Goal: Check status

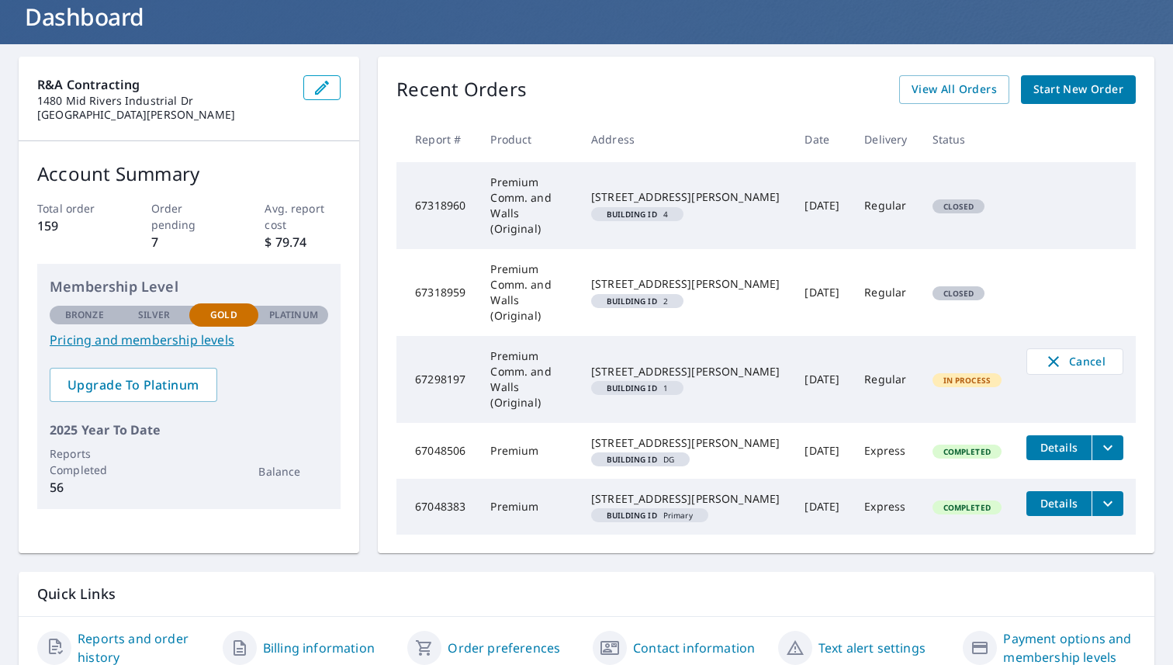
scroll to position [109, 0]
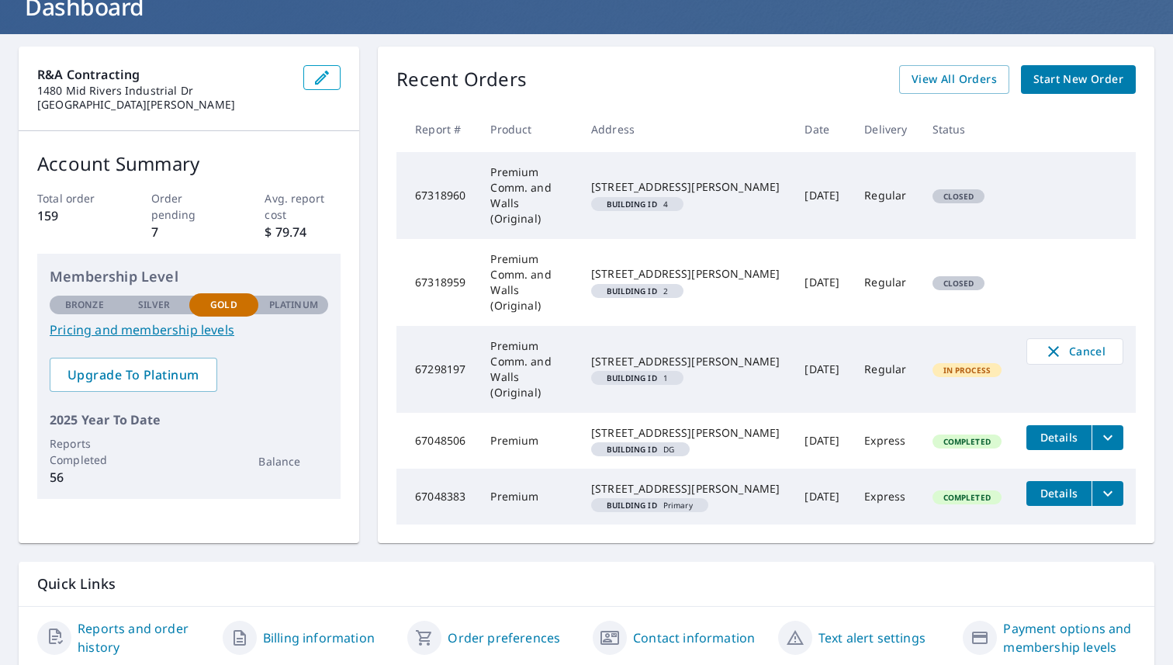
click at [976, 436] on span "Completed" at bounding box center [967, 441] width 66 height 11
click at [1067, 430] on span "Details" at bounding box center [1059, 437] width 47 height 15
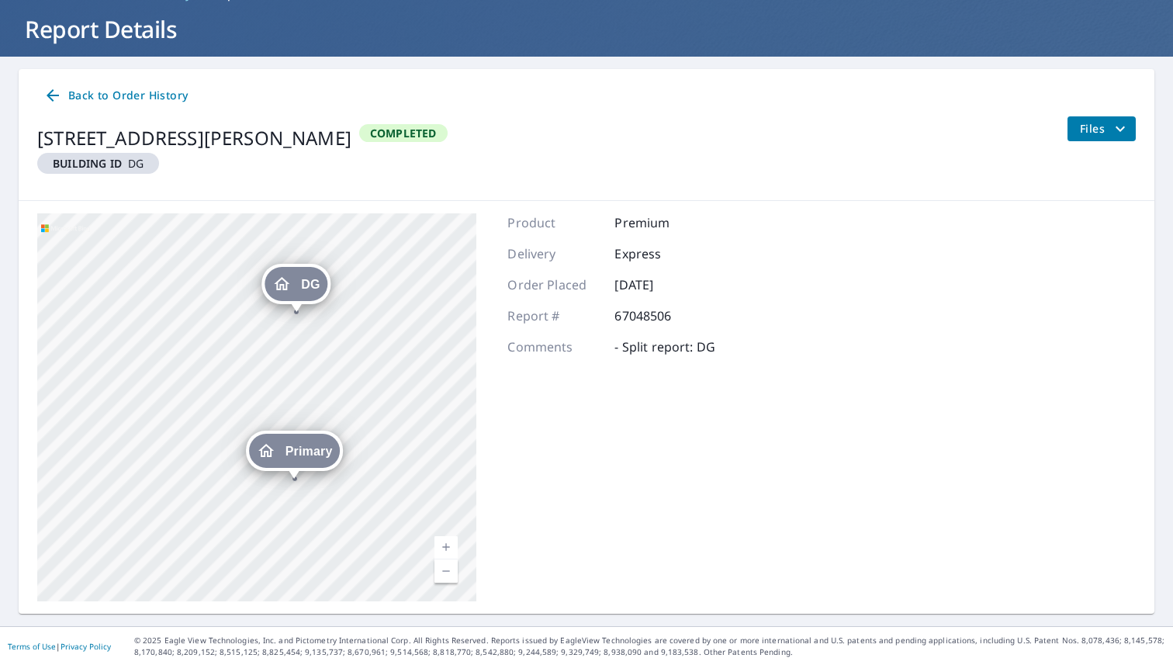
click at [297, 289] on div "DG" at bounding box center [296, 284] width 63 height 34
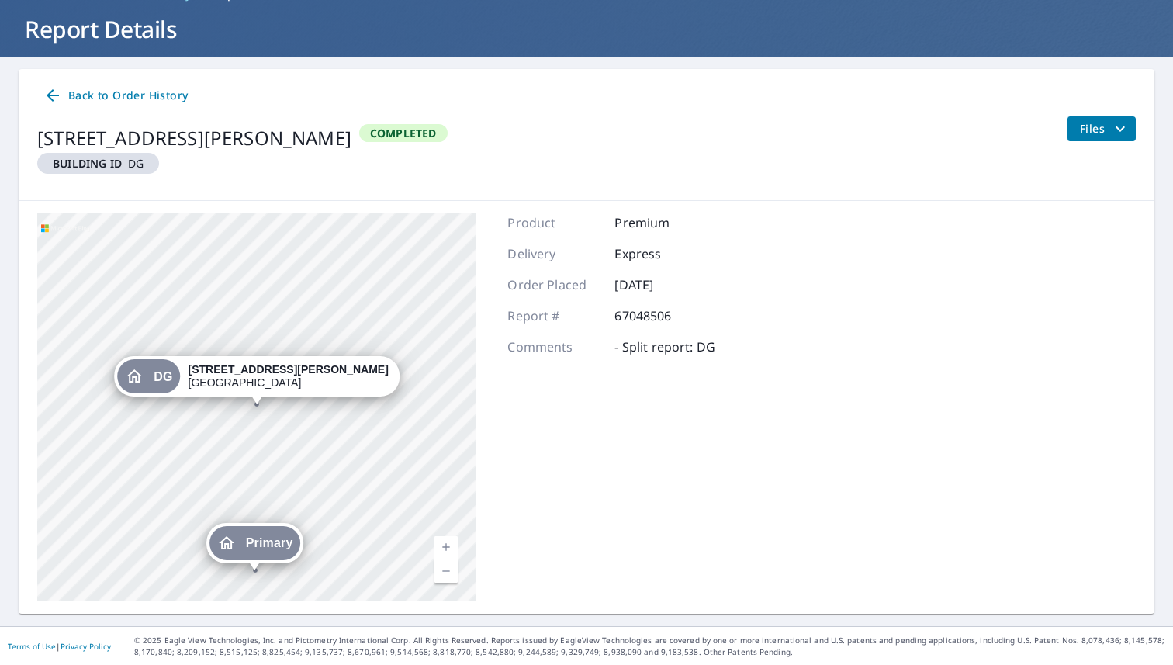
click at [256, 372] on strong "[STREET_ADDRESS][PERSON_NAME]" at bounding box center [289, 369] width 200 height 12
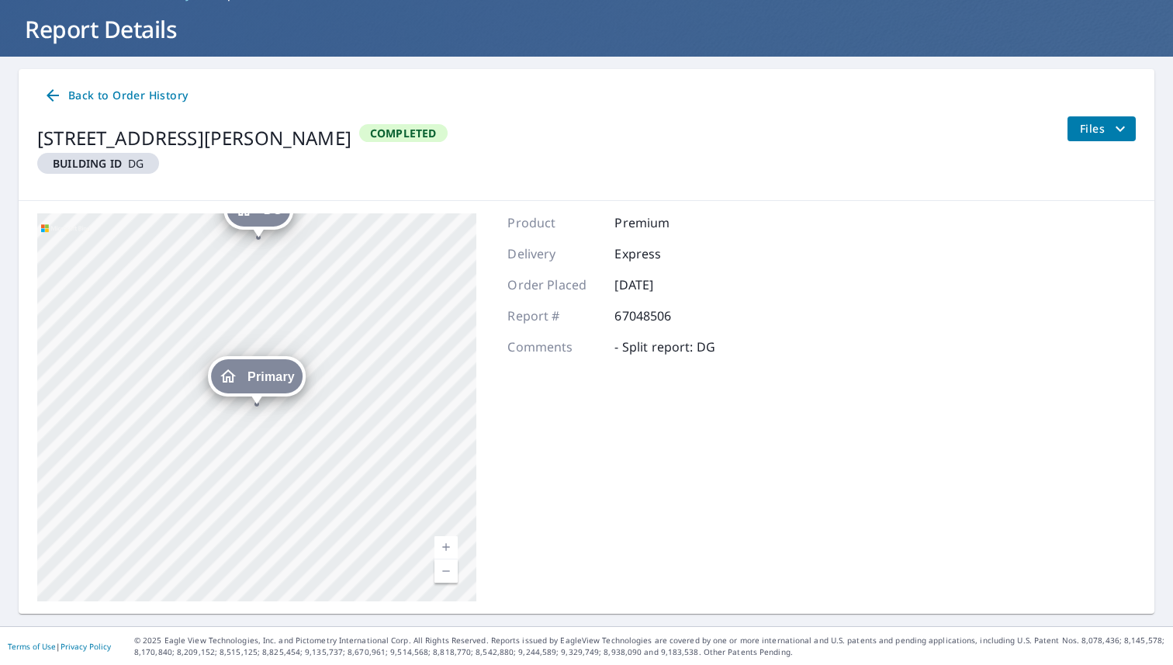
click at [1099, 133] on span "Files" at bounding box center [1105, 129] width 50 height 19
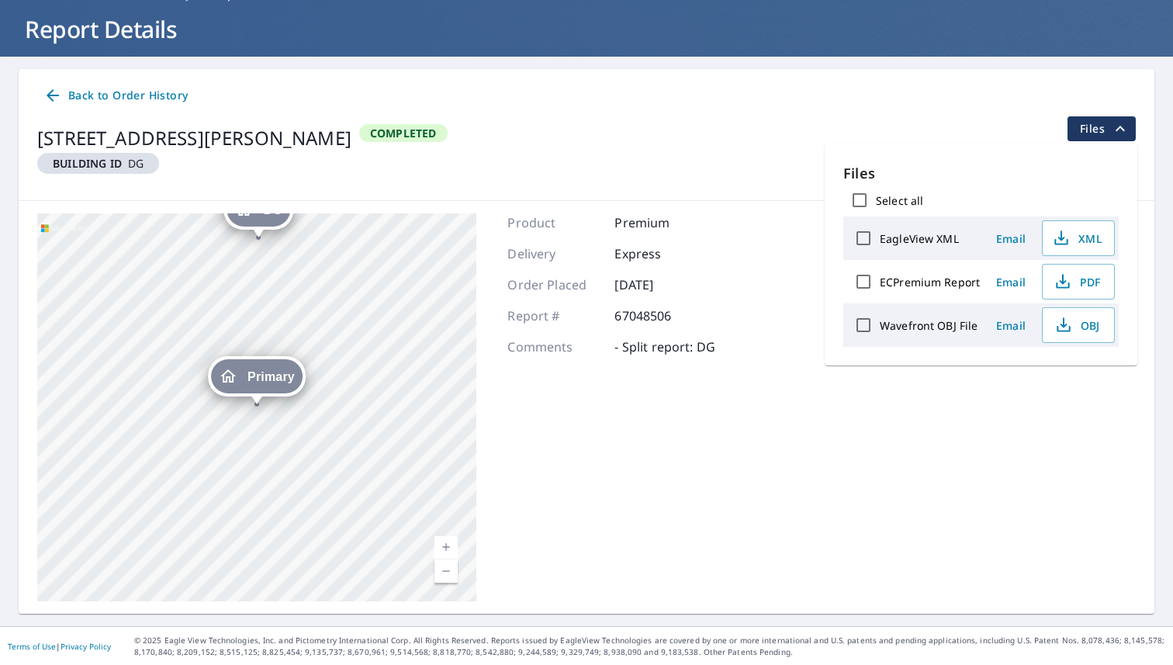
click at [117, 97] on span "Back to Order History" at bounding box center [115, 95] width 144 height 19
